Goal: Contribute content: Contribute content

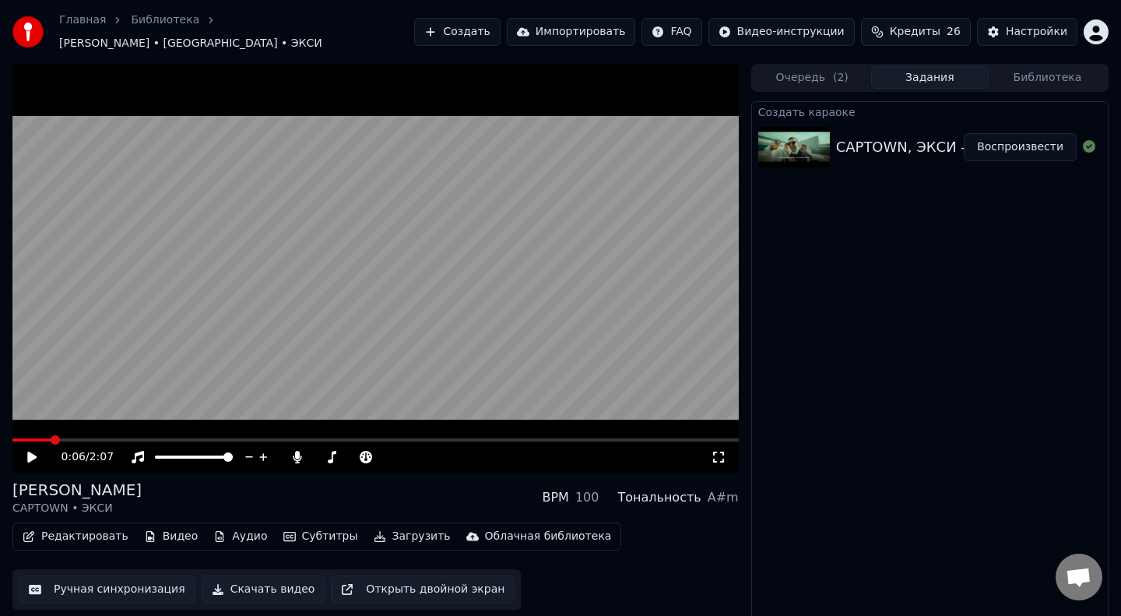
click at [813, 149] on img at bounding box center [794, 147] width 72 height 40
click at [18, 438] on span at bounding box center [14, 439] width 5 height 3
click at [32, 451] on icon at bounding box center [43, 457] width 37 height 12
click at [294, 451] on icon at bounding box center [297, 457] width 9 height 12
click at [22, 438] on span at bounding box center [18, 439] width 12 height 3
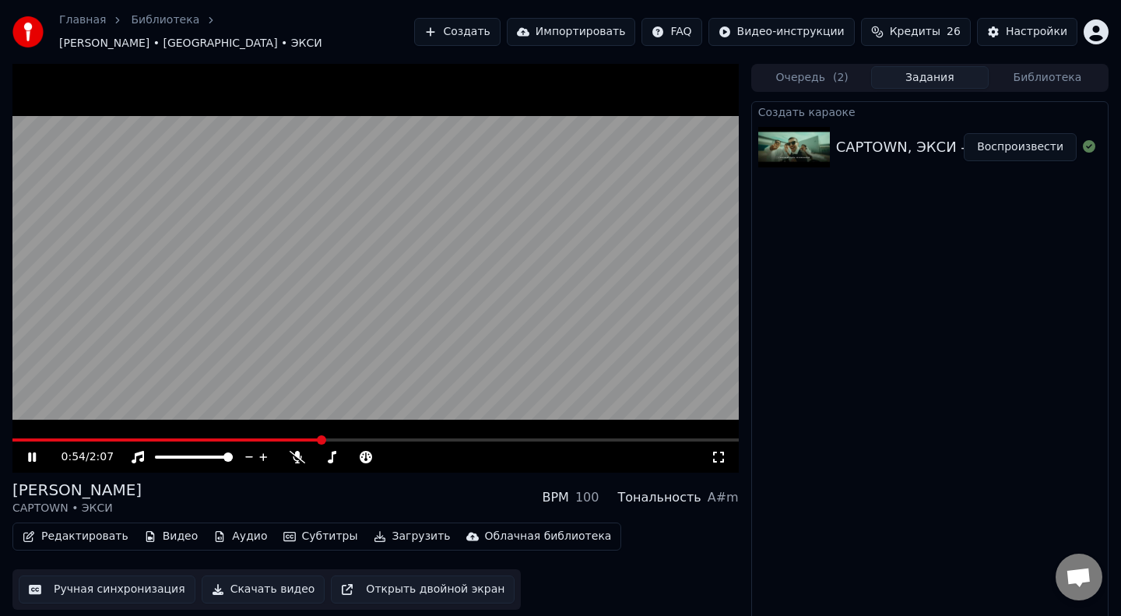
click at [22, 438] on span at bounding box center [166, 439] width 309 height 3
click at [22, 438] on span at bounding box center [226, 439] width 429 height 3
click at [77, 438] on span at bounding box center [375, 439] width 726 height 3
click at [68, 438] on span at bounding box center [40, 439] width 57 height 3
click at [64, 438] on span at bounding box center [37, 439] width 51 height 3
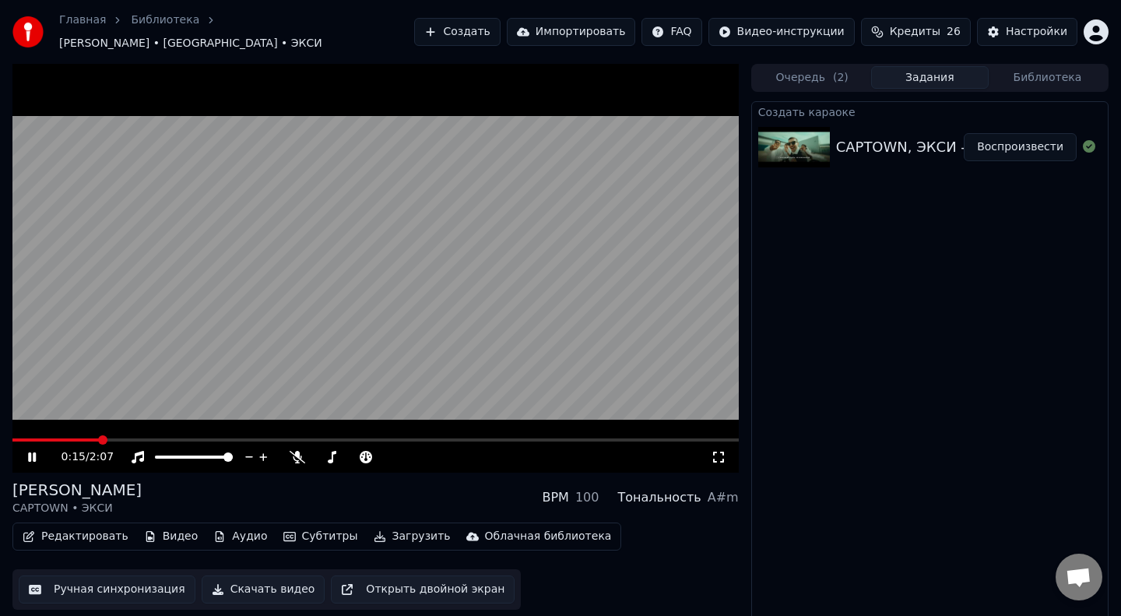
click at [59, 438] on span at bounding box center [55, 439] width 86 height 3
click at [58, 438] on span at bounding box center [34, 439] width 45 height 3
click at [292, 451] on icon at bounding box center [298, 457] width 16 height 12
click at [325, 449] on div at bounding box center [367, 457] width 125 height 16
click at [328, 455] on span at bounding box center [353, 456] width 78 height 3
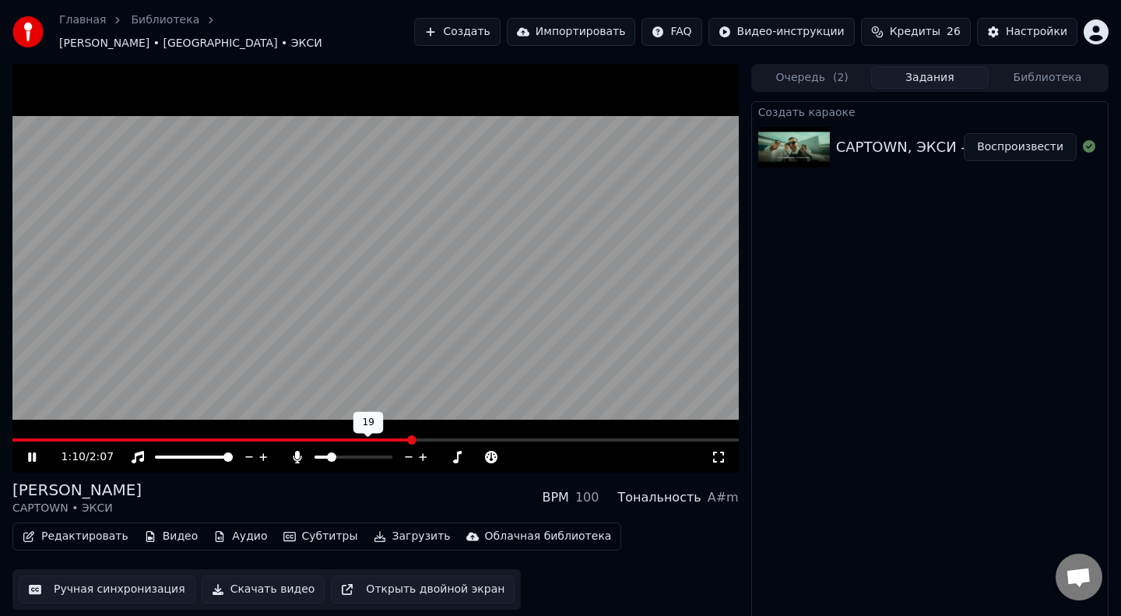
click at [276, 438] on span at bounding box center [211, 439] width 399 height 3
click at [276, 438] on span at bounding box center [205, 439] width 387 height 3
click at [276, 438] on span at bounding box center [204, 439] width 384 height 3
click at [276, 438] on span at bounding box center [201, 439] width 379 height 3
click at [273, 438] on span at bounding box center [142, 439] width 261 height 3
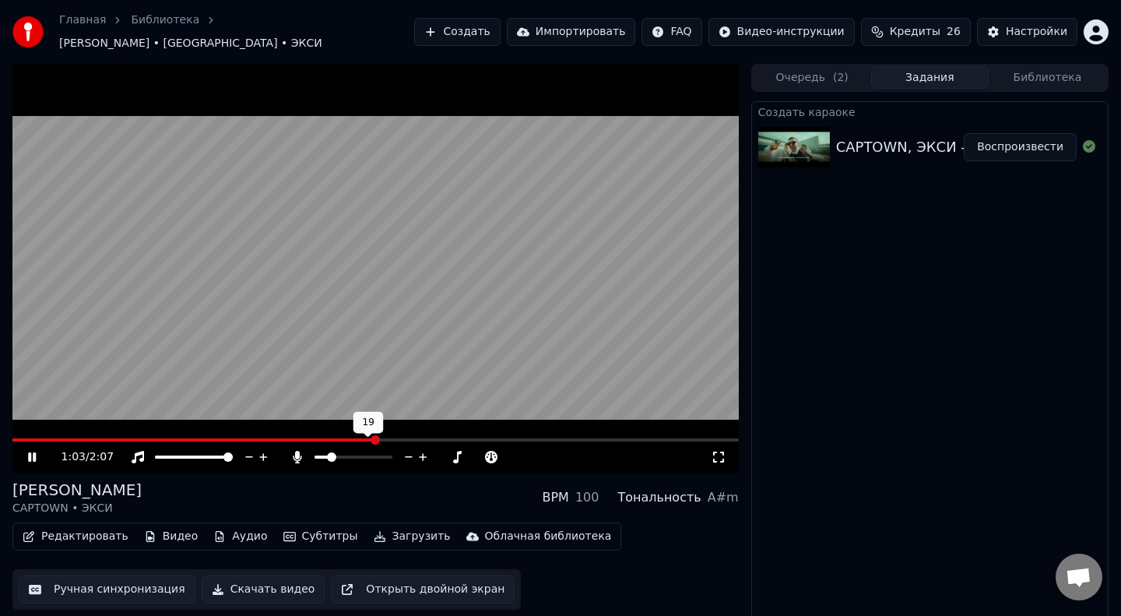
click at [276, 438] on span at bounding box center [193, 439] width 363 height 3
click at [273, 438] on span at bounding box center [142, 439] width 261 height 3
click at [276, 438] on span at bounding box center [208, 439] width 392 height 3
click at [276, 438] on span at bounding box center [205, 439] width 387 height 3
click at [273, 438] on span at bounding box center [142, 439] width 261 height 3
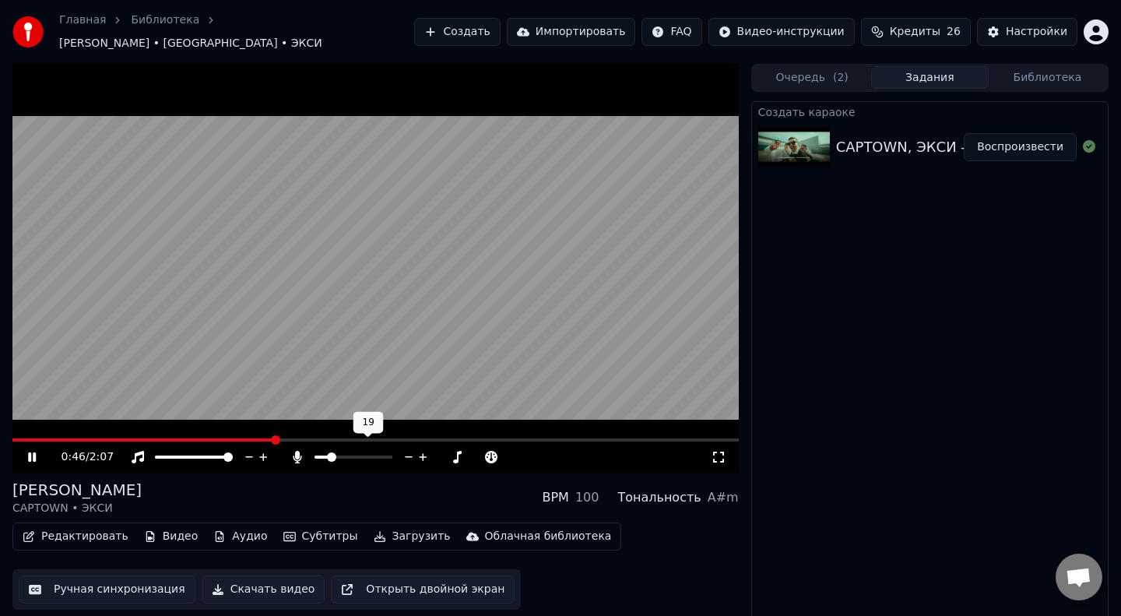
click at [342, 304] on video at bounding box center [375, 268] width 726 height 409
drag, startPoint x: 63, startPoint y: 483, endPoint x: 12, endPoint y: 484, distance: 50.6
click at [12, 484] on div "[PERSON_NAME]" at bounding box center [76, 490] width 129 height 22
click at [445, 286] on video at bounding box center [375, 268] width 726 height 409
click at [268, 438] on span at bounding box center [139, 439] width 255 height 3
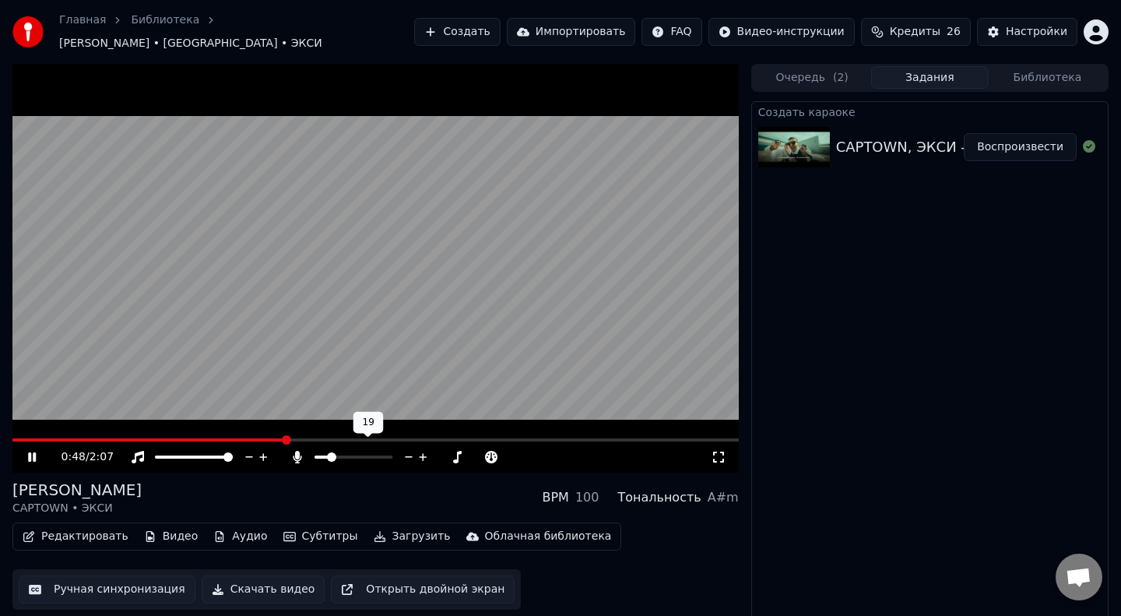
click at [28, 438] on span at bounding box center [148, 439] width 273 height 3
click at [142, 438] on span at bounding box center [77, 439] width 131 height 3
click at [156, 430] on div "Инструментальное Инструментальное" at bounding box center [140, 424] width 113 height 22
click at [18, 438] on span at bounding box center [180, 439] width 337 height 3
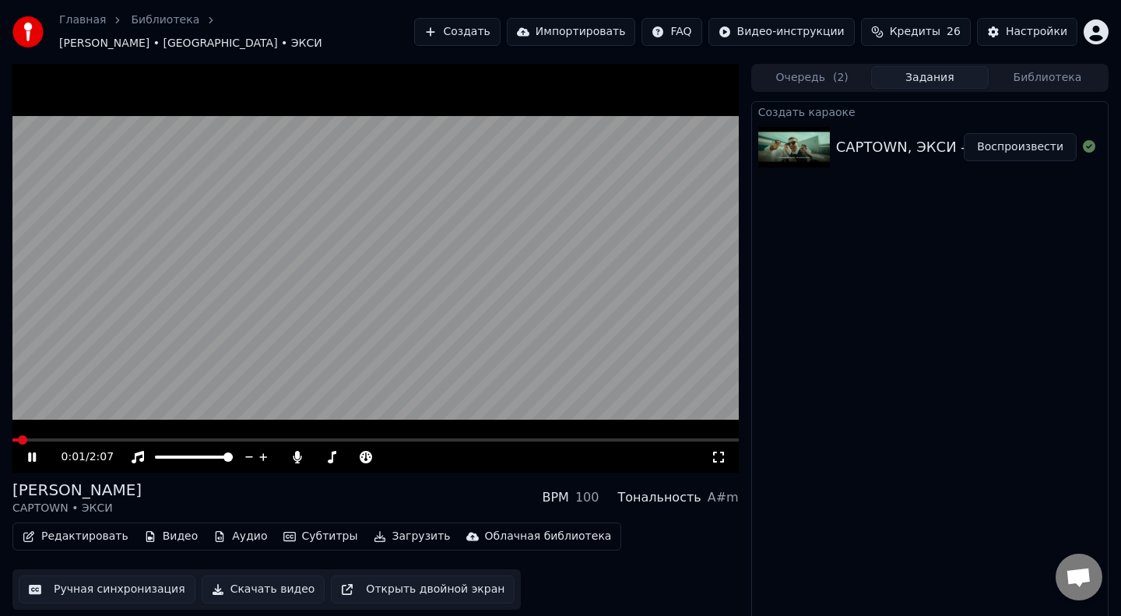
click at [18, 438] on span at bounding box center [14, 439] width 5 height 3
click at [159, 438] on span at bounding box center [144, 439] width 265 height 3
click at [159, 438] on span at bounding box center [86, 439] width 148 height 3
click at [144, 287] on video at bounding box center [375, 268] width 726 height 409
click at [128, 438] on span at bounding box center [71, 439] width 119 height 3
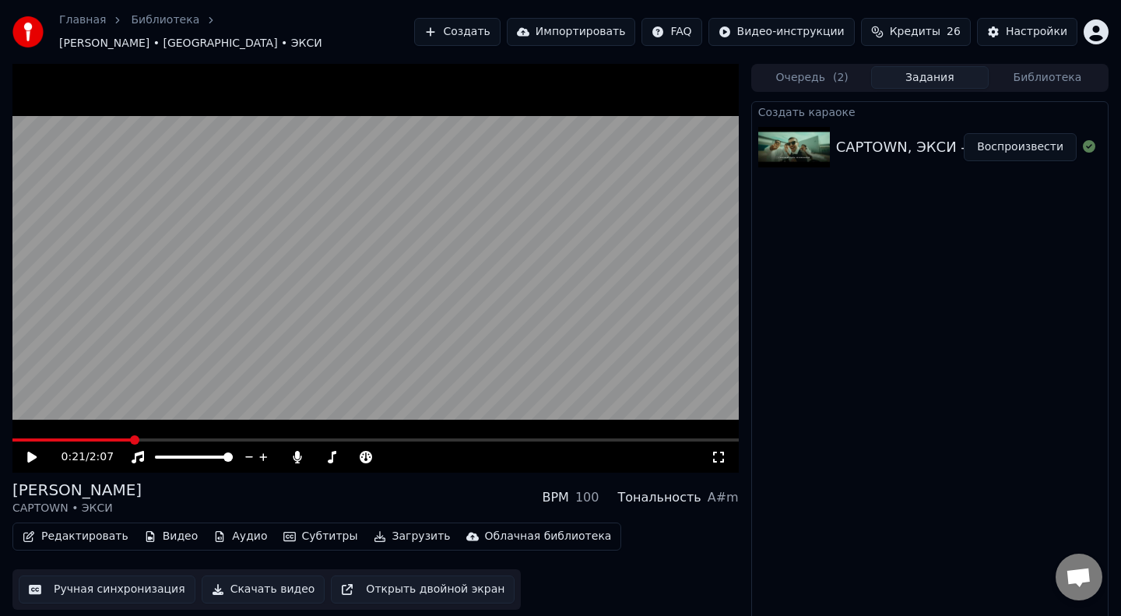
click at [176, 272] on video at bounding box center [375, 268] width 726 height 409
click at [183, 438] on span at bounding box center [154, 439] width 284 height 3
click at [170, 428] on video at bounding box center [375, 268] width 726 height 409
click at [168, 441] on div "0:31 / 2:07" at bounding box center [375, 456] width 726 height 31
click at [169, 438] on span at bounding box center [102, 439] width 181 height 3
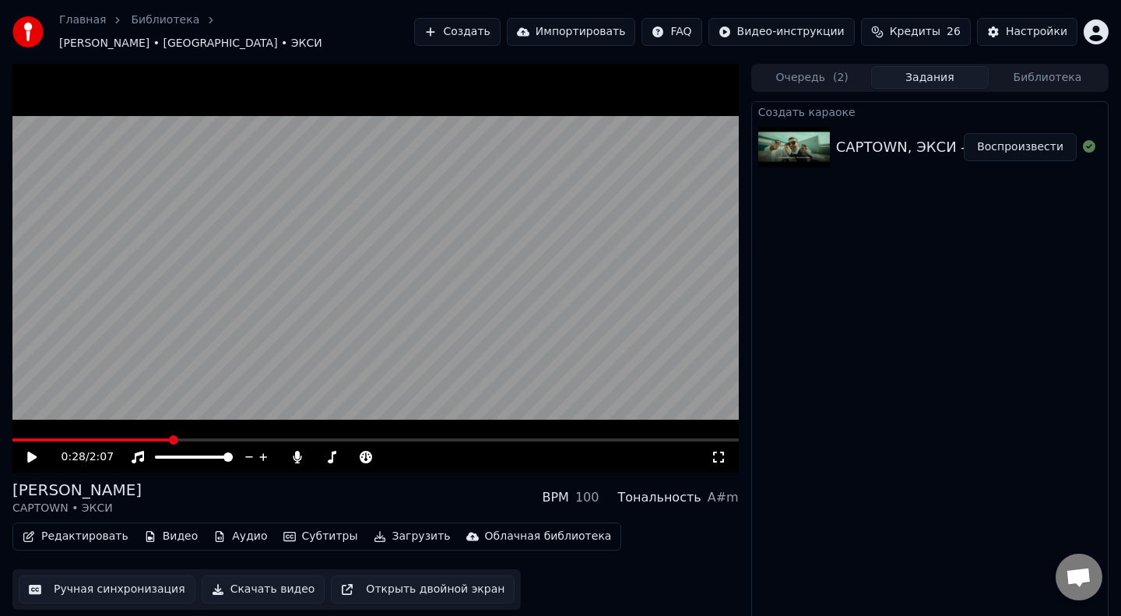
click at [169, 435] on span at bounding box center [173, 439] width 9 height 9
click at [202, 345] on video at bounding box center [375, 268] width 726 height 409
click at [174, 438] on span at bounding box center [109, 439] width 194 height 3
click at [174, 438] on span at bounding box center [111, 439] width 198 height 3
click at [174, 438] on span at bounding box center [151, 439] width 278 height 3
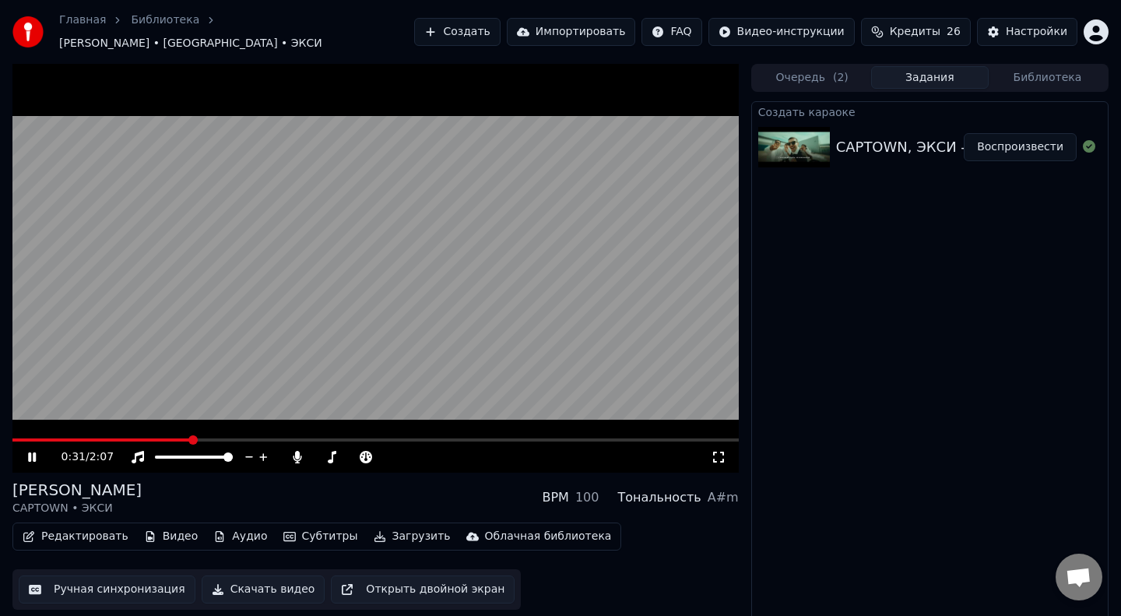
click at [174, 438] on span at bounding box center [101, 439] width 178 height 3
click at [174, 438] on span at bounding box center [100, 439] width 177 height 3
click at [177, 302] on video at bounding box center [375, 268] width 726 height 409
click at [192, 438] on span at bounding box center [102, 439] width 181 height 3
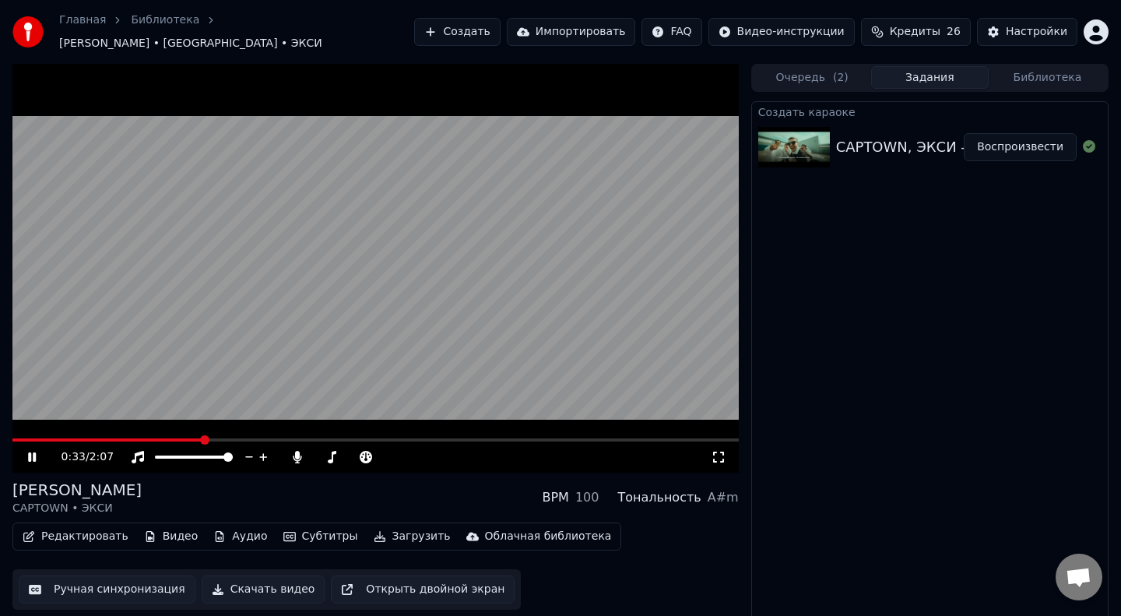
click at [160, 430] on video at bounding box center [375, 268] width 726 height 409
click at [160, 438] on span at bounding box center [86, 439] width 148 height 3
click at [150, 356] on video at bounding box center [375, 268] width 726 height 409
click at [154, 438] on span at bounding box center [83, 439] width 142 height 3
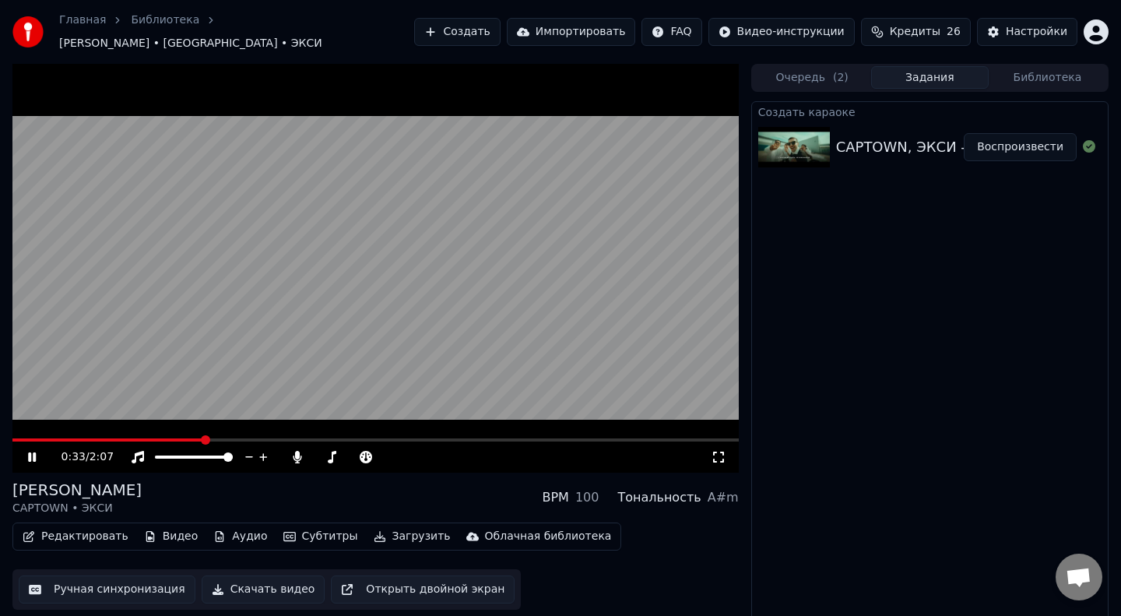
click at [156, 438] on span at bounding box center [107, 439] width 191 height 3
click at [38, 438] on span at bounding box center [26, 439] width 28 height 3
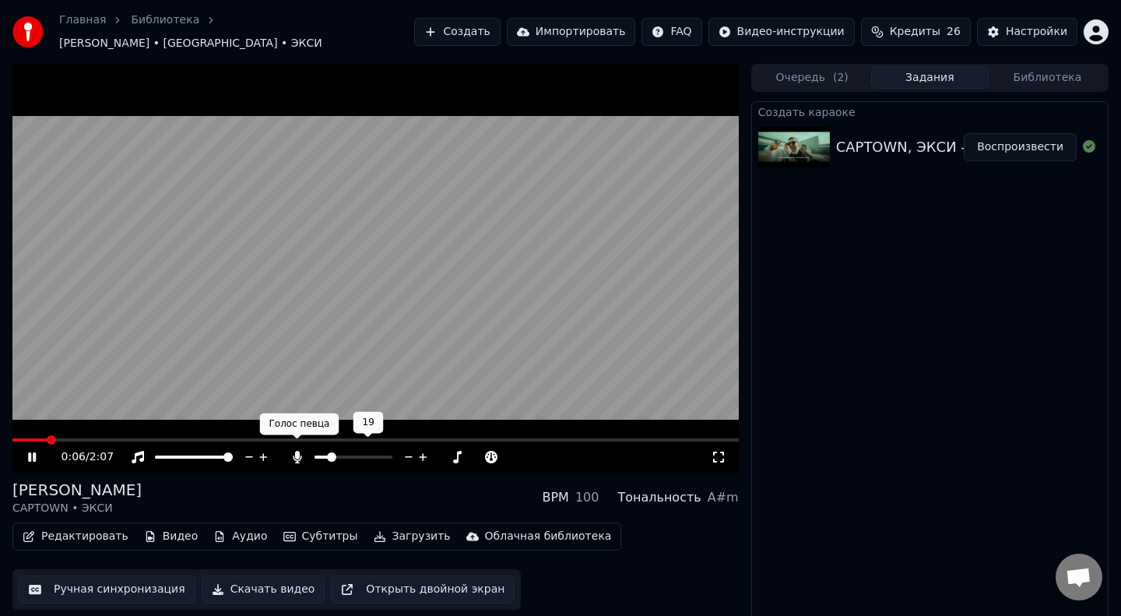
click at [298, 451] on icon at bounding box center [298, 457] width 16 height 12
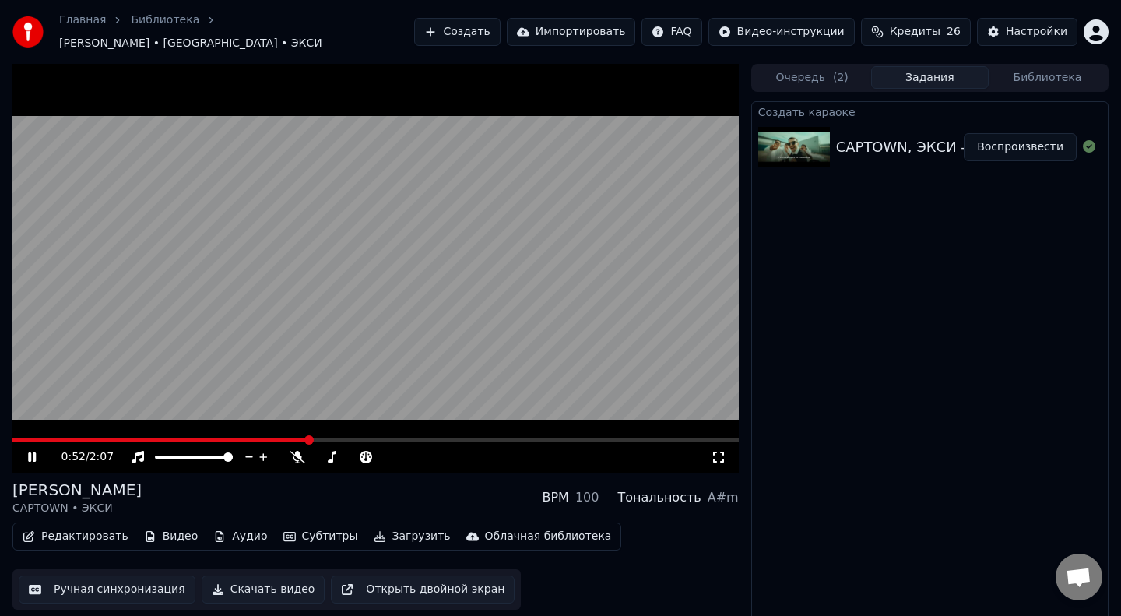
click at [39, 438] on span at bounding box center [160, 439] width 296 height 3
click at [61, 438] on span at bounding box center [154, 439] width 285 height 3
click at [34, 438] on span at bounding box center [158, 439] width 292 height 3
click at [34, 438] on span at bounding box center [151, 439] width 278 height 3
click at [155, 427] on video at bounding box center [375, 268] width 726 height 409
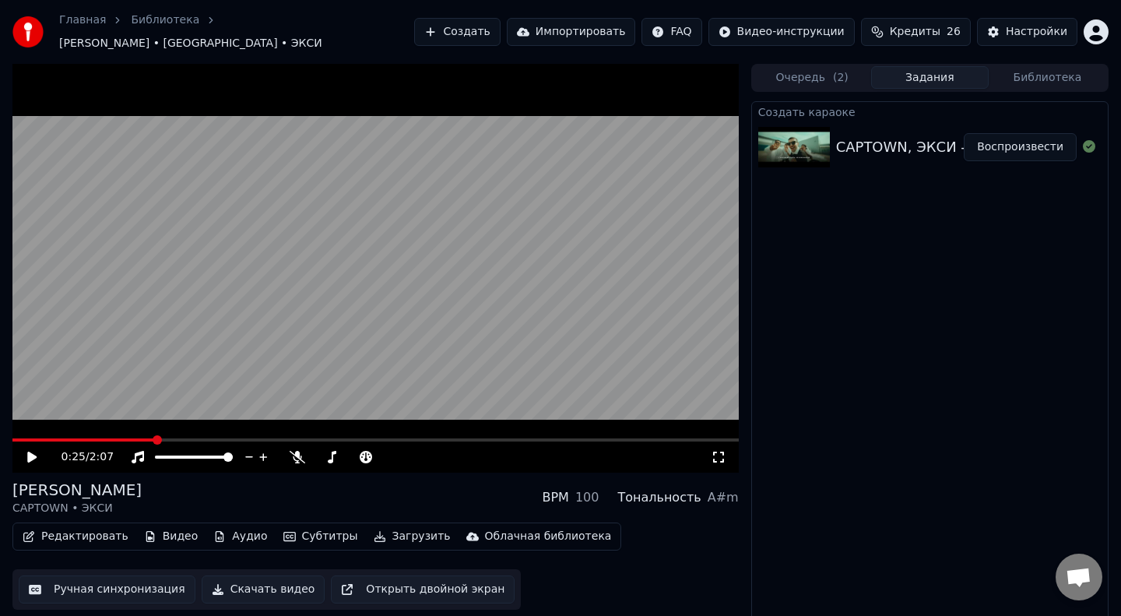
click at [154, 438] on span at bounding box center [83, 439] width 142 height 3
click at [305, 454] on div at bounding box center [367, 457] width 125 height 16
click at [300, 451] on icon at bounding box center [298, 457] width 16 height 12
click at [307, 401] on video at bounding box center [375, 268] width 726 height 409
click at [220, 455] on span at bounding box center [187, 456] width 65 height 3
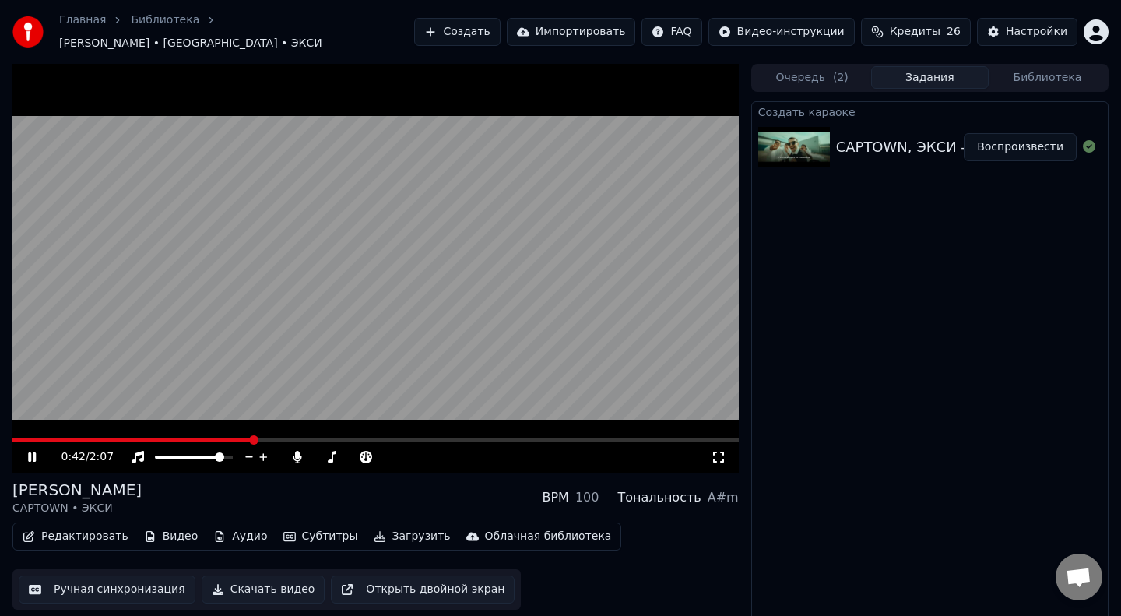
click at [30, 438] on span at bounding box center [132, 439] width 240 height 3
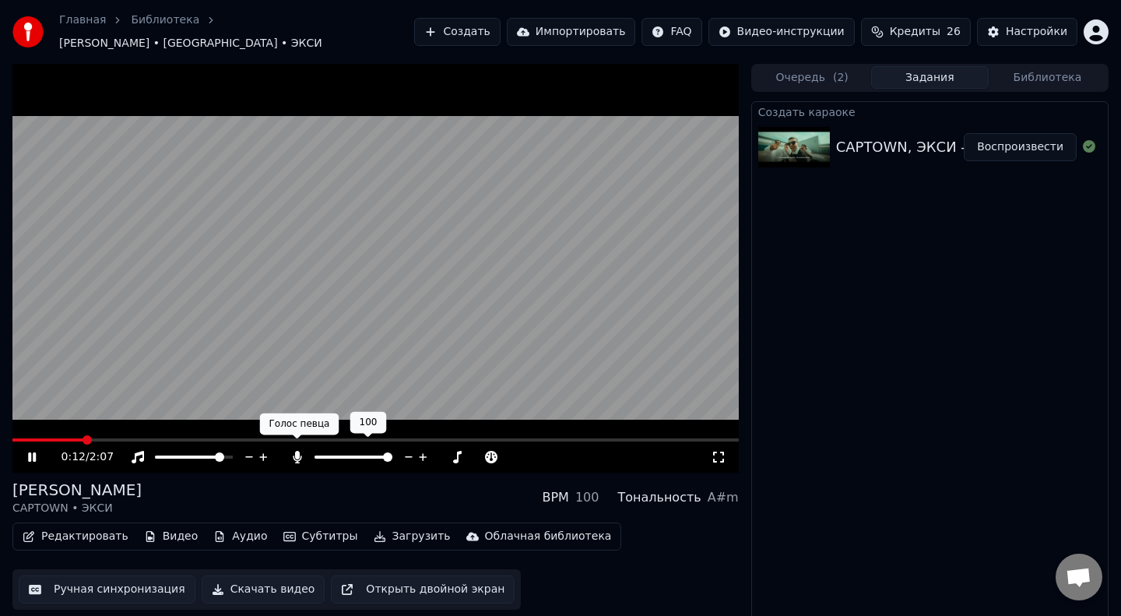
click at [290, 454] on icon at bounding box center [298, 457] width 16 height 12
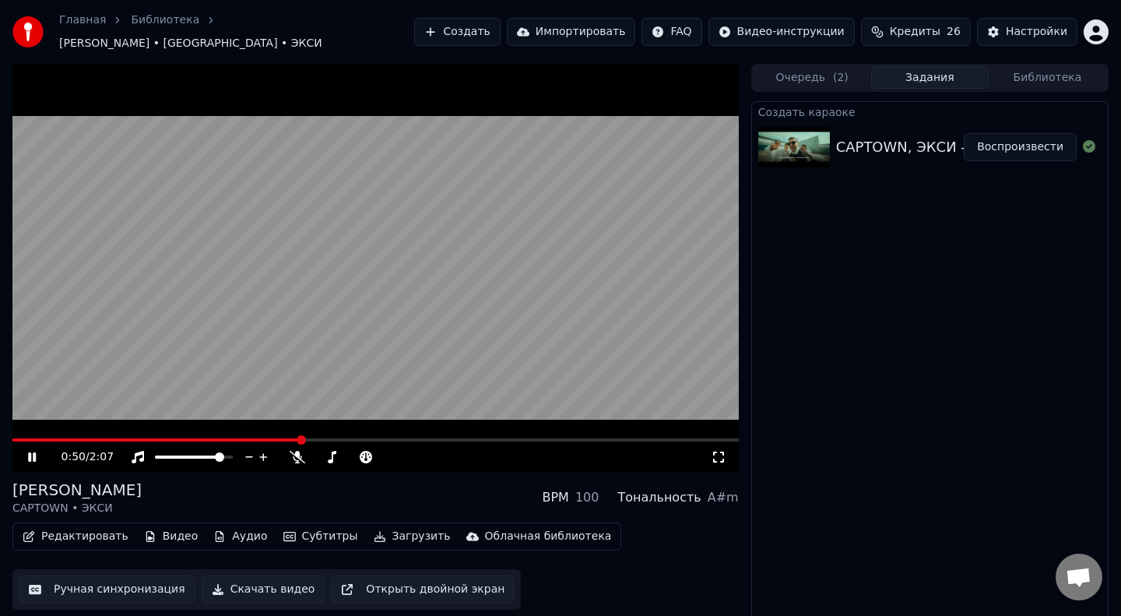
click at [171, 438] on span at bounding box center [156, 439] width 288 height 3
click at [296, 451] on icon at bounding box center [298, 457] width 16 height 12
click at [331, 455] on span at bounding box center [353, 456] width 78 height 3
click at [413, 438] on span at bounding box center [213, 439] width 403 height 3
click at [388, 430] on video at bounding box center [375, 268] width 726 height 409
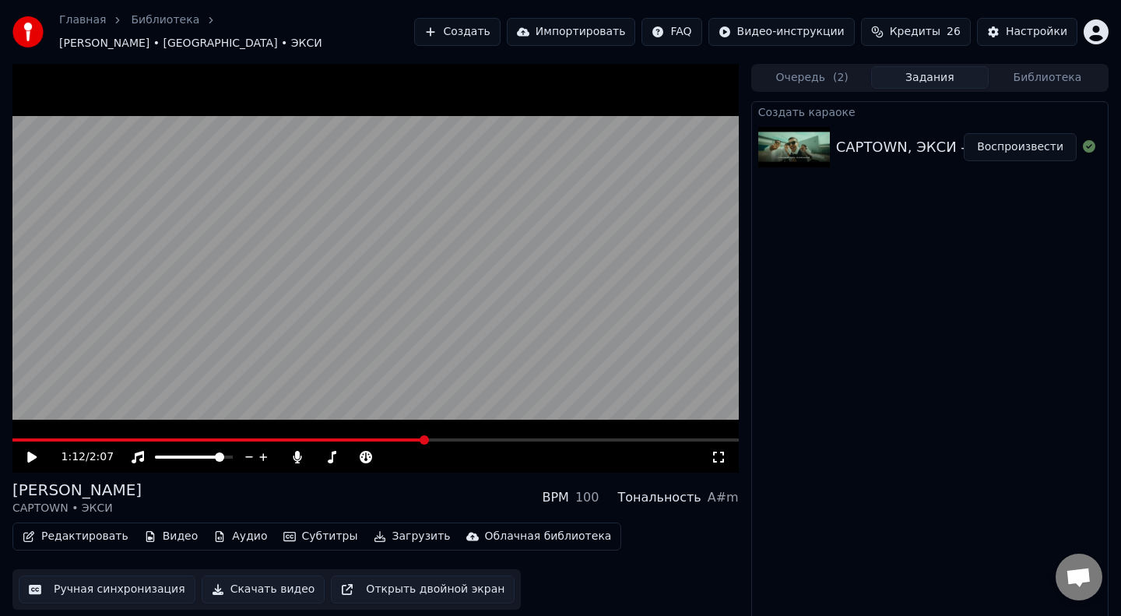
click at [387, 438] on span at bounding box center [218, 439] width 413 height 3
click at [384, 397] on video at bounding box center [375, 268] width 726 height 409
click at [395, 438] on span at bounding box center [270, 439] width 517 height 3
click at [376, 438] on span at bounding box center [211, 439] width 398 height 3
click at [42, 438] on span at bounding box center [268, 439] width 512 height 3
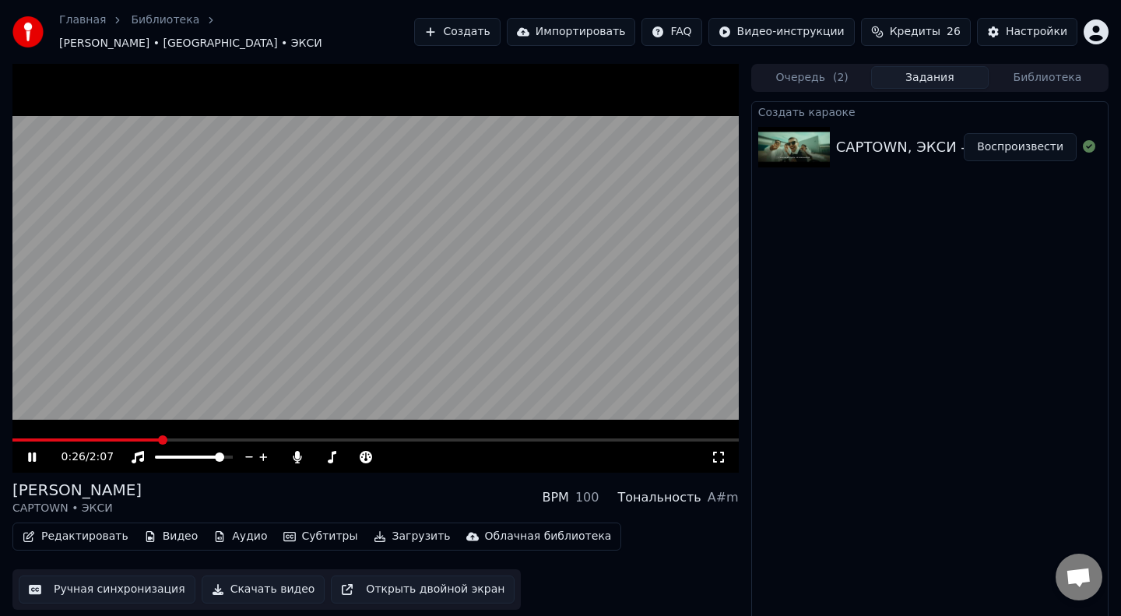
click at [160, 438] on span at bounding box center [86, 439] width 148 height 3
click at [244, 295] on video at bounding box center [375, 268] width 726 height 409
click at [433, 29] on div "Главная Библиотека [PERSON_NAME] • [GEOGRAPHIC_DATA] • ЭКСИ Создать Импортирова…" at bounding box center [560, 32] width 1121 height 64
click at [464, 30] on button "Создать" at bounding box center [457, 32] width 86 height 28
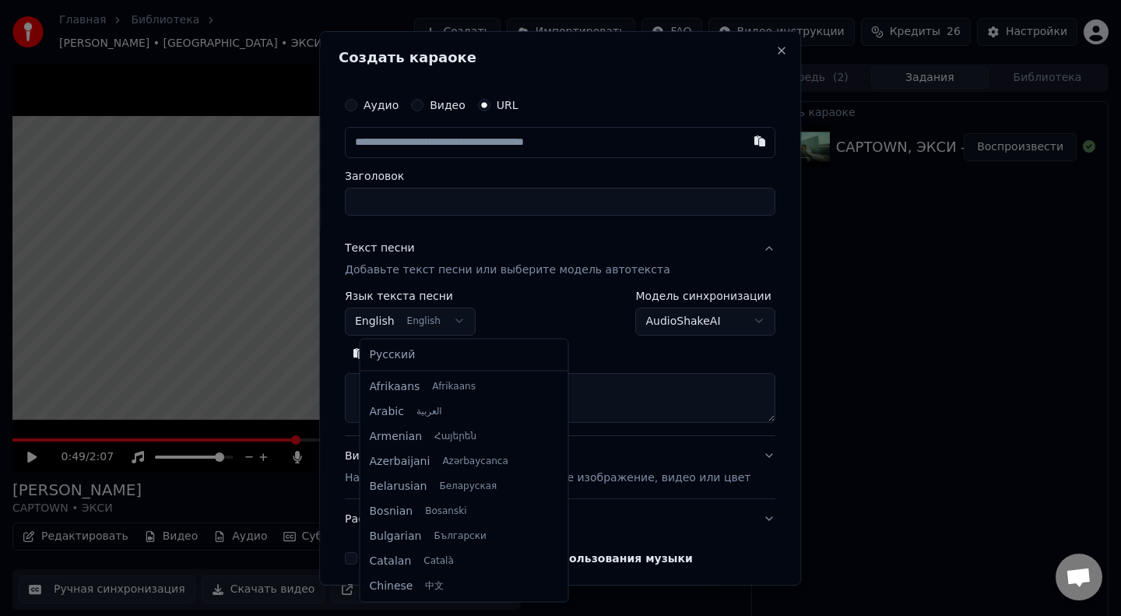
click at [449, 331] on body "**********" at bounding box center [560, 308] width 1121 height 616
select select "**"
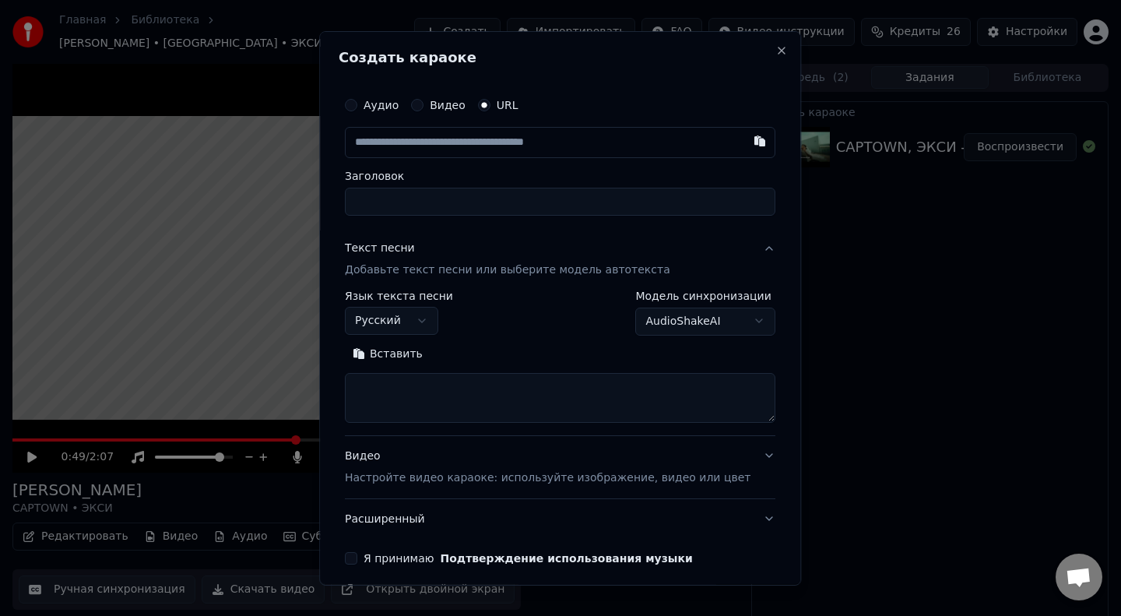
click at [438, 394] on textarea at bounding box center [560, 398] width 430 height 50
paste textarea "**********"
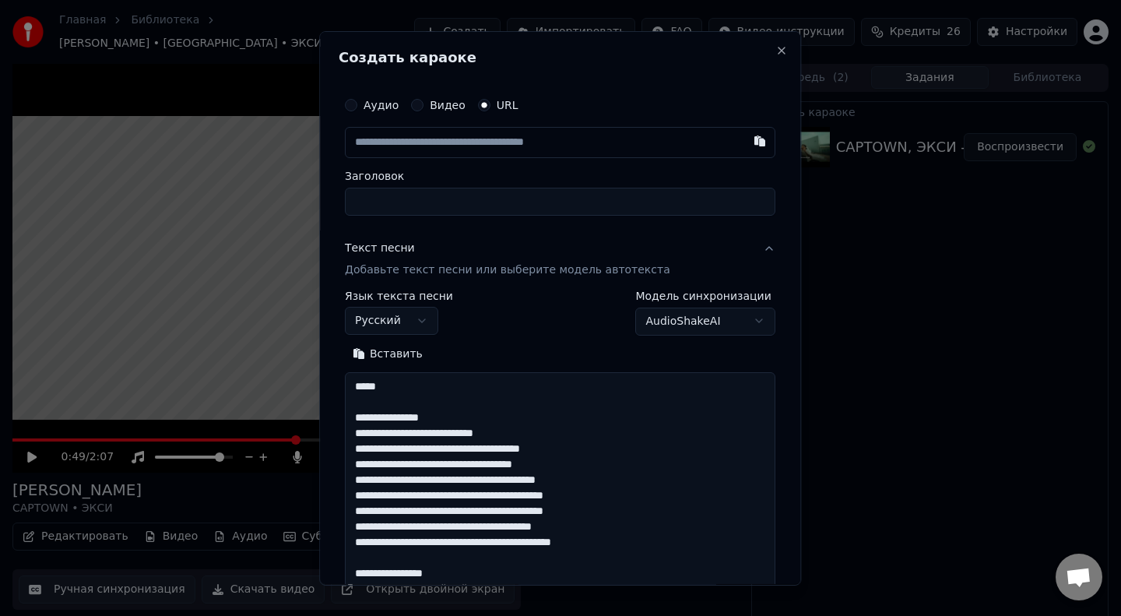
scroll to position [1045, 0]
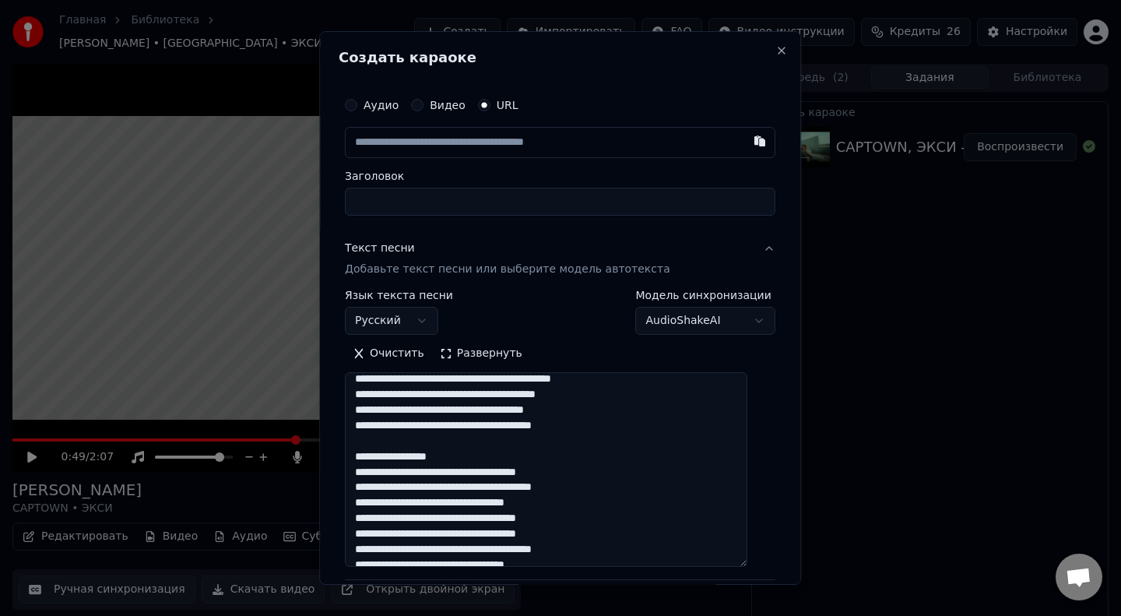
drag, startPoint x: 757, startPoint y: 420, endPoint x: 764, endPoint y: 599, distance: 178.4
click at [764, 599] on body "**********" at bounding box center [560, 308] width 1121 height 616
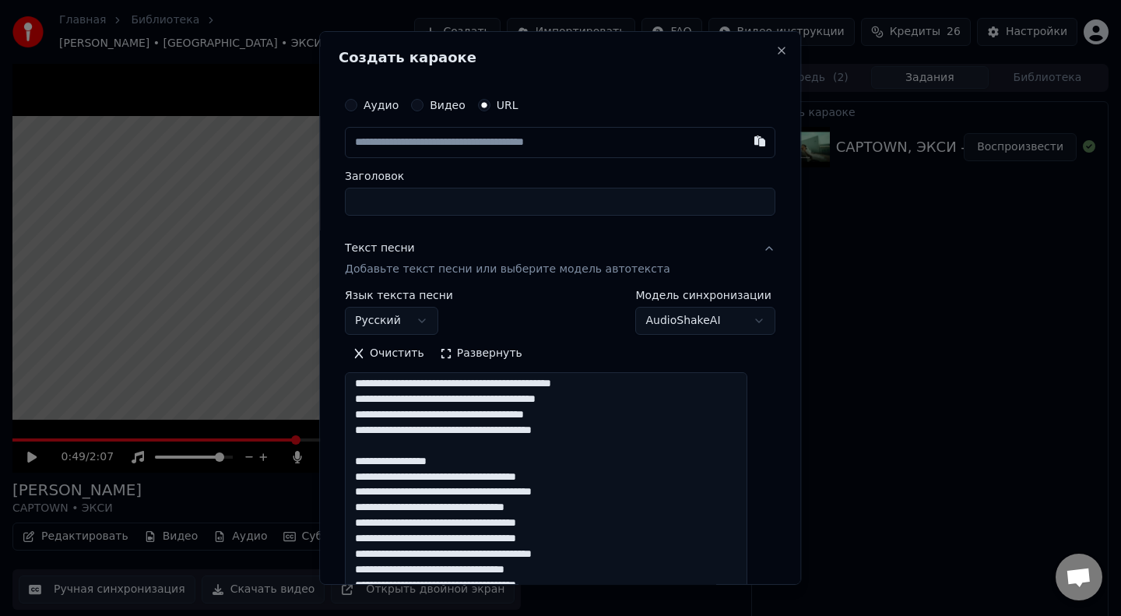
drag, startPoint x: 490, startPoint y: 460, endPoint x: 299, endPoint y: 459, distance: 190.7
click at [299, 459] on body "**********" at bounding box center [560, 308] width 1121 height 616
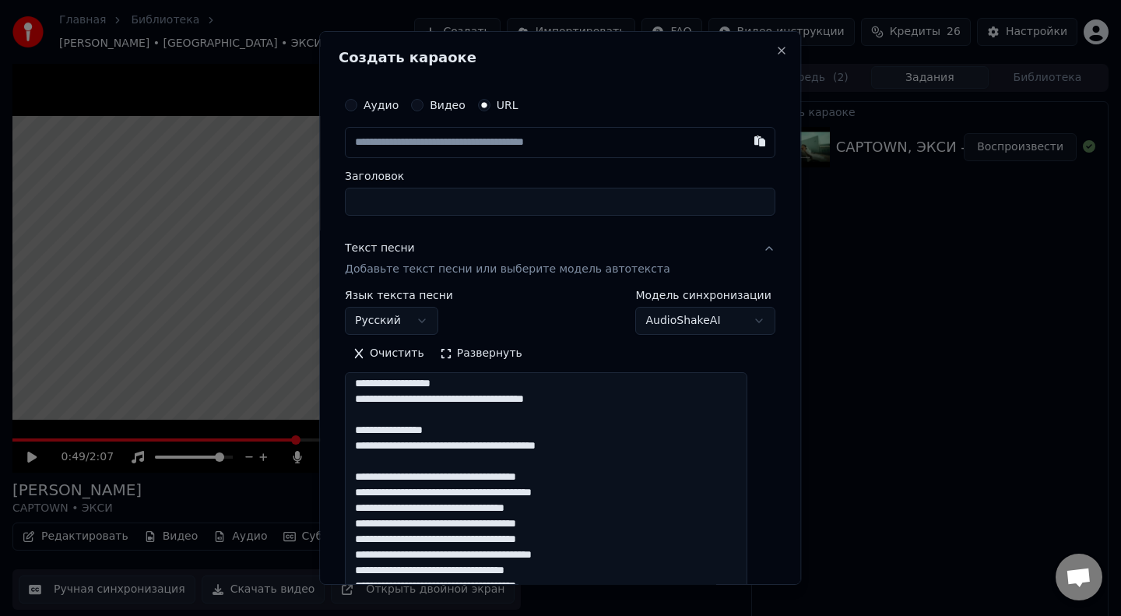
scroll to position [595, 0]
drag, startPoint x: 467, startPoint y: 427, endPoint x: 332, endPoint y: 430, distance: 134.7
click at [332, 430] on body "**********" at bounding box center [560, 308] width 1121 height 616
drag, startPoint x: 489, startPoint y: 430, endPoint x: 372, endPoint y: 429, distance: 116.8
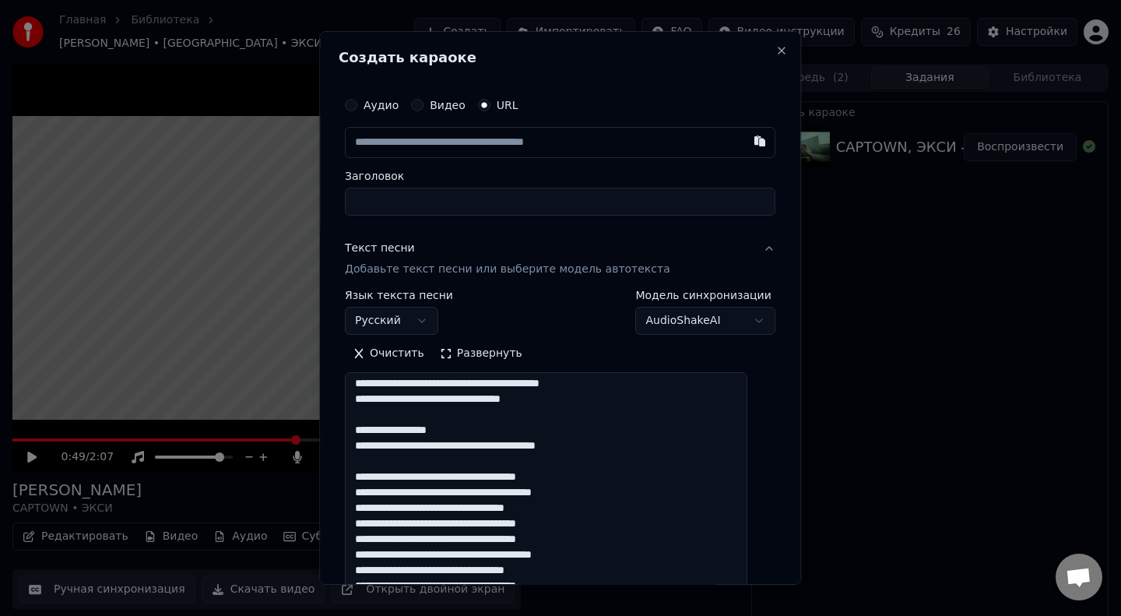
click at [372, 429] on textarea at bounding box center [546, 487] width 402 height 228
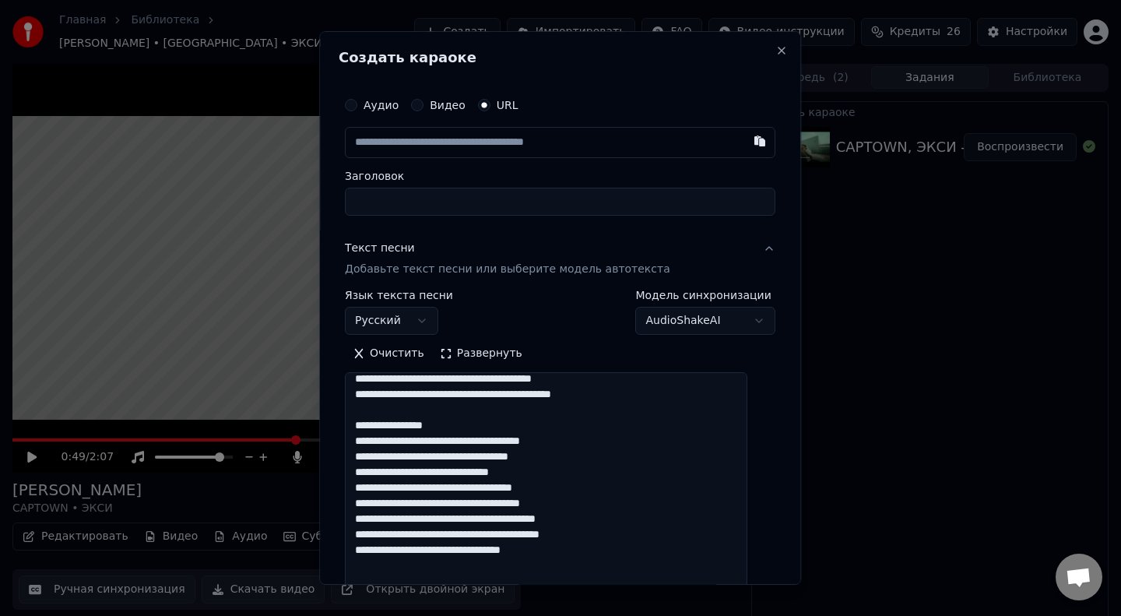
scroll to position [133, 0]
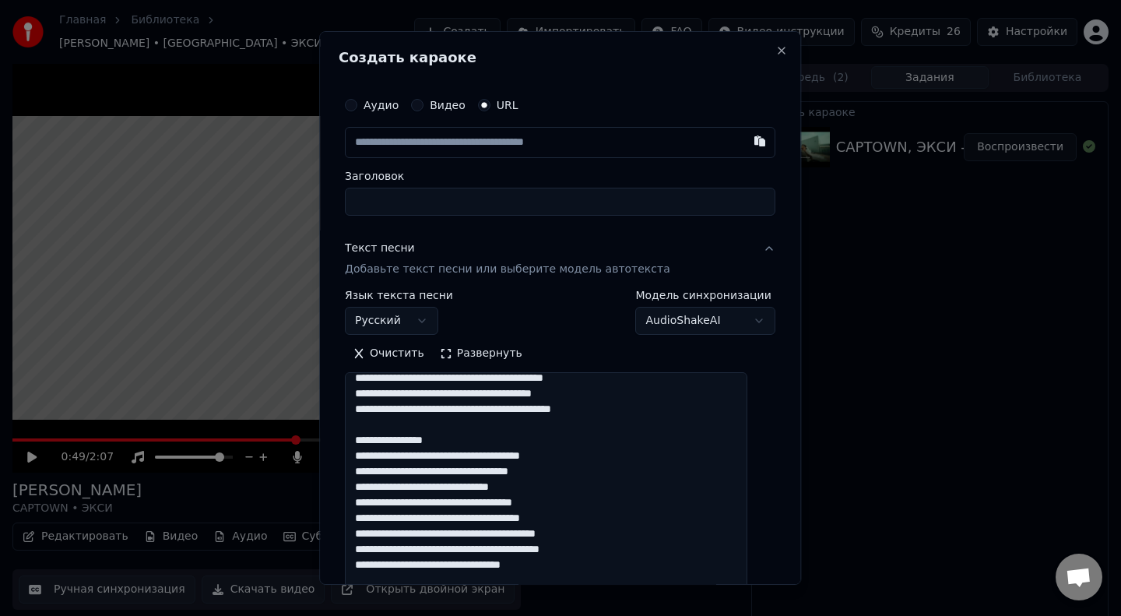
drag, startPoint x: 462, startPoint y: 438, endPoint x: 369, endPoint y: 441, distance: 93.4
click at [369, 441] on textarea at bounding box center [546, 487] width 402 height 228
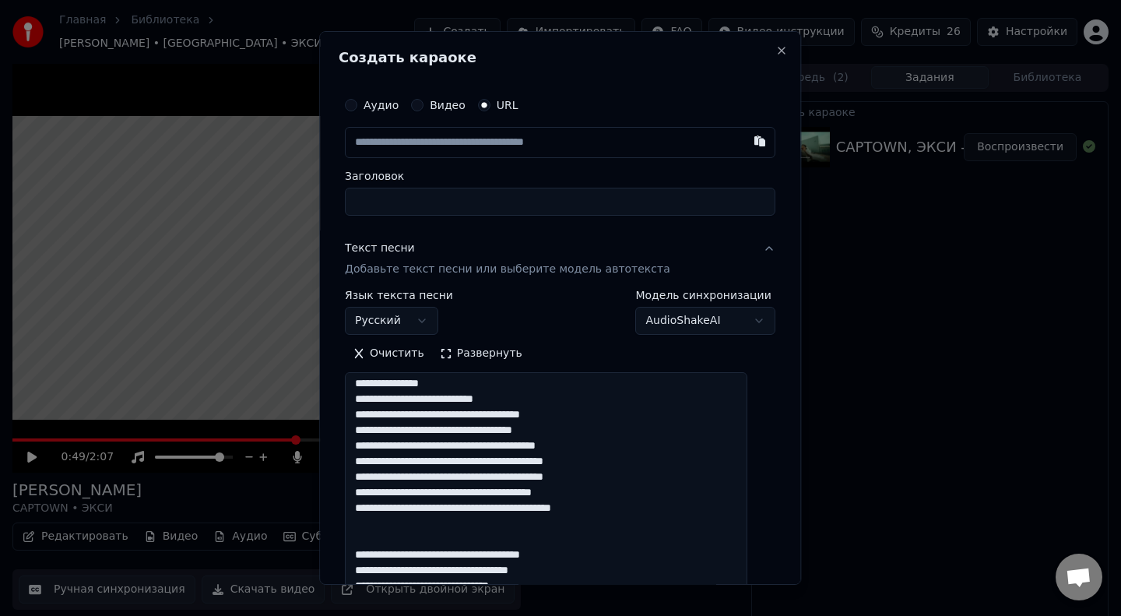
scroll to position [0, 0]
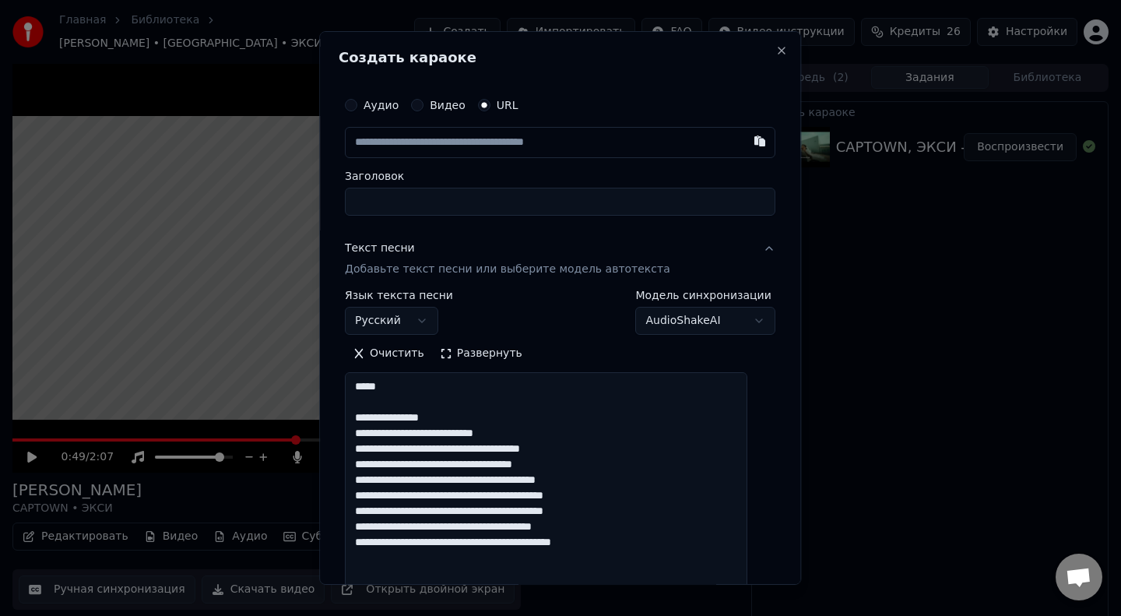
drag, startPoint x: 461, startPoint y: 416, endPoint x: 370, endPoint y: 416, distance: 91.1
click at [370, 416] on textarea at bounding box center [546, 487] width 402 height 228
type textarea "**********"
click at [444, 144] on input "text" at bounding box center [560, 142] width 430 height 31
paste input "**********"
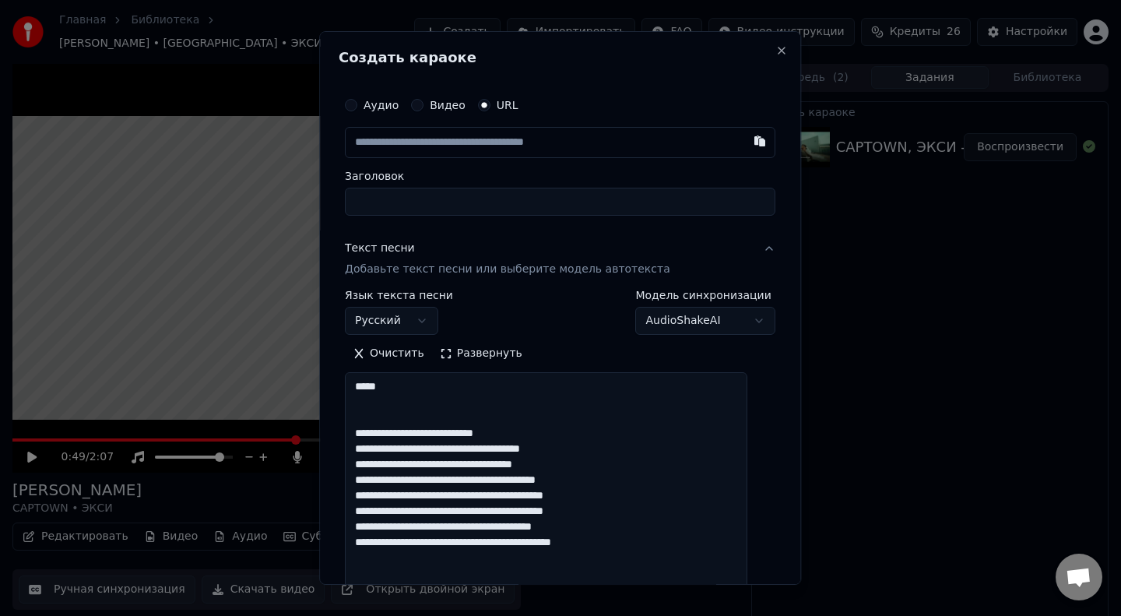
type input "**********"
type input "*******"
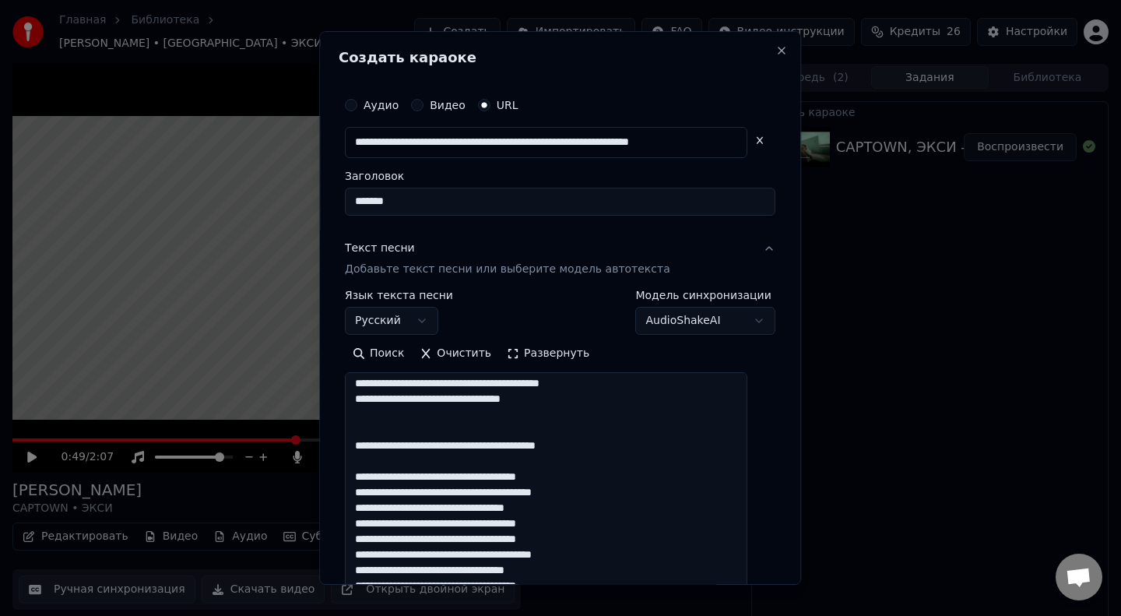
scroll to position [242, 0]
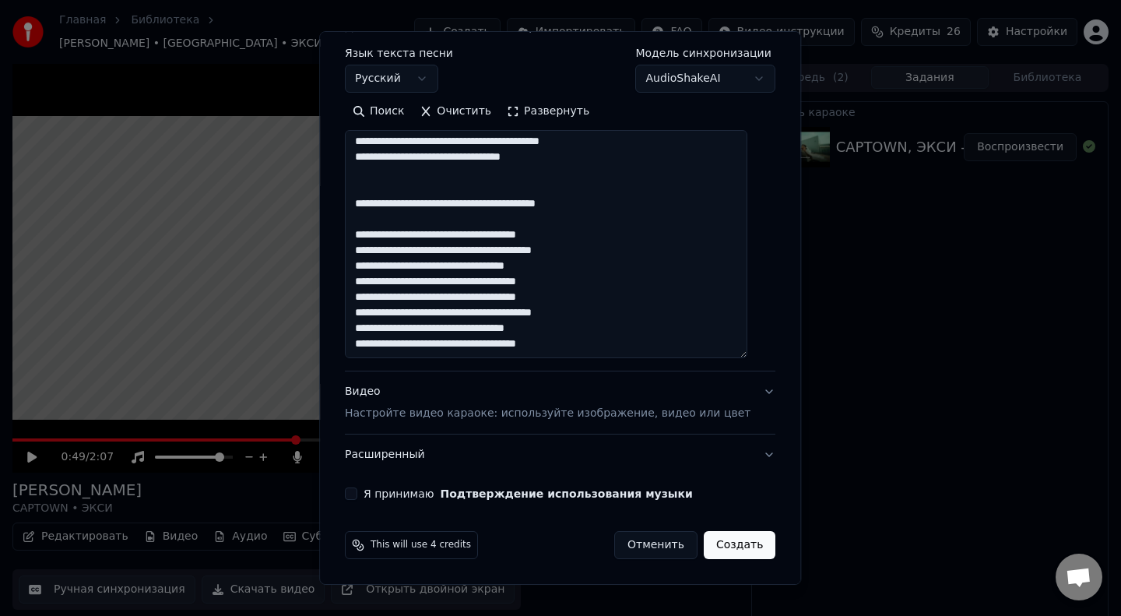
type input "**********"
click at [722, 87] on body "**********" at bounding box center [560, 308] width 1121 height 616
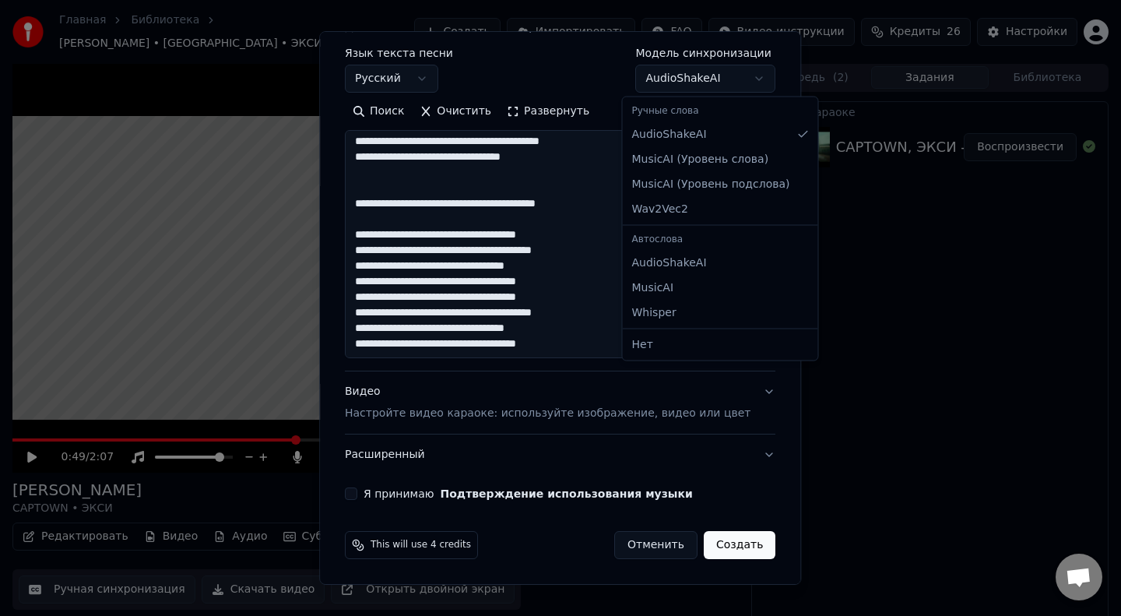
click at [725, 546] on body "**********" at bounding box center [560, 308] width 1121 height 616
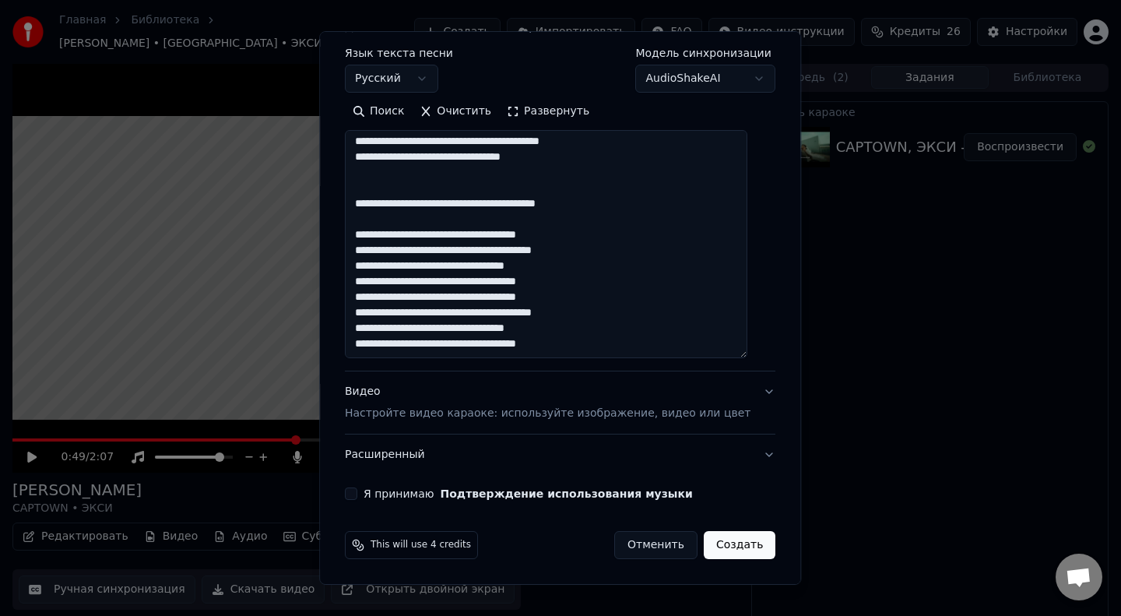
click at [725, 546] on button "Создать" at bounding box center [740, 545] width 72 height 28
type input "**********"
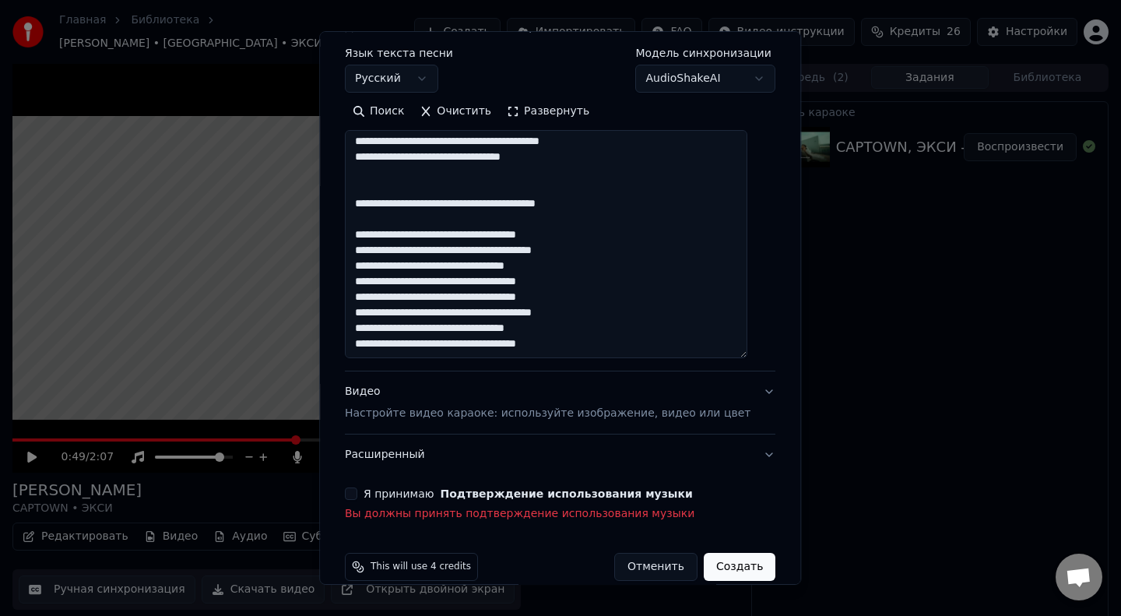
click at [357, 492] on button "Я принимаю Подтверждение использования музыки" at bounding box center [351, 493] width 12 height 12
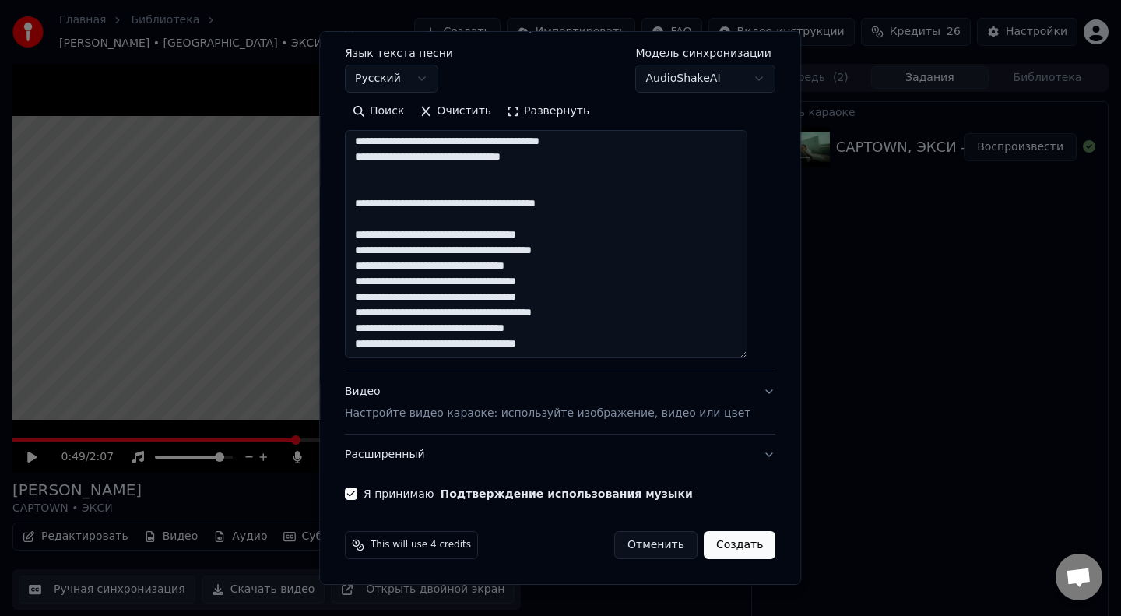
click at [737, 550] on button "Создать" at bounding box center [740, 545] width 72 height 28
